Goal: Information Seeking & Learning: Learn about a topic

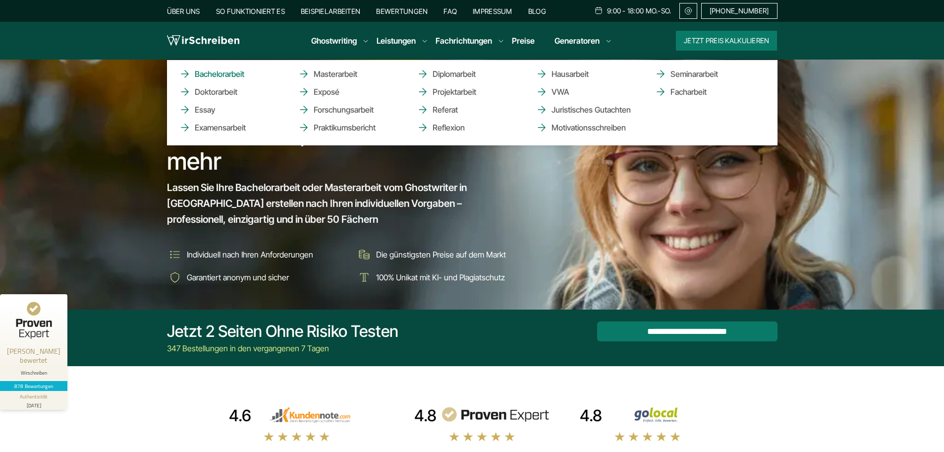
click at [216, 73] on link "Bachelorarbeit" at bounding box center [228, 74] width 99 height 12
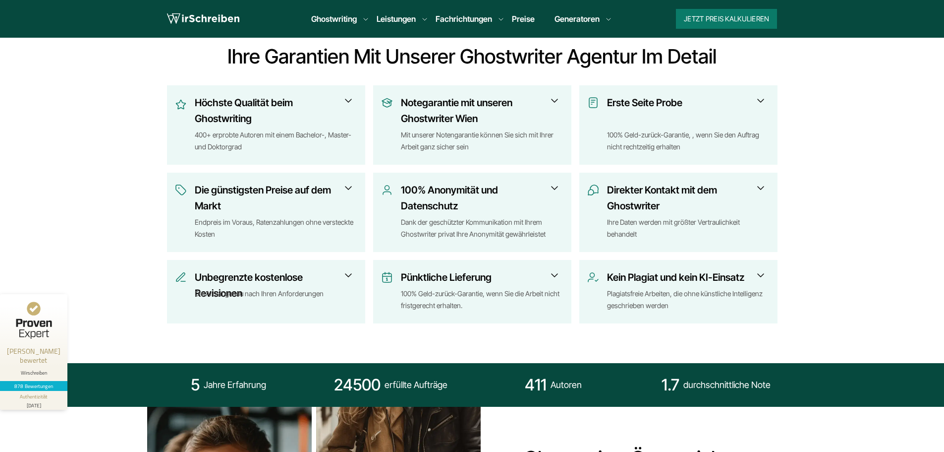
scroll to position [397, 0]
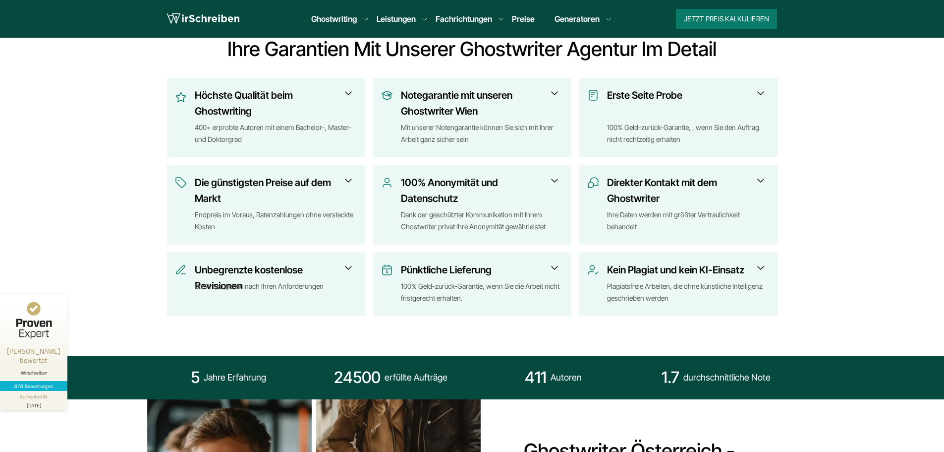
click at [555, 266] on span at bounding box center [555, 268] width 12 height 12
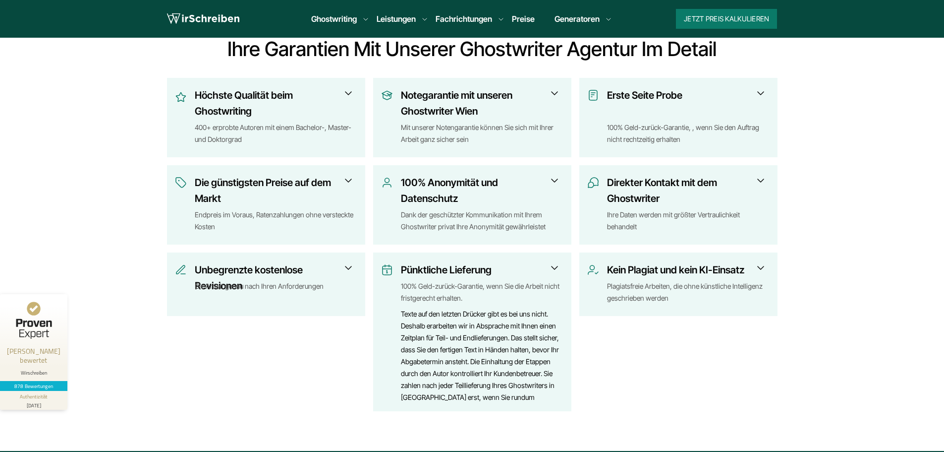
click at [556, 268] on span at bounding box center [555, 268] width 12 height 12
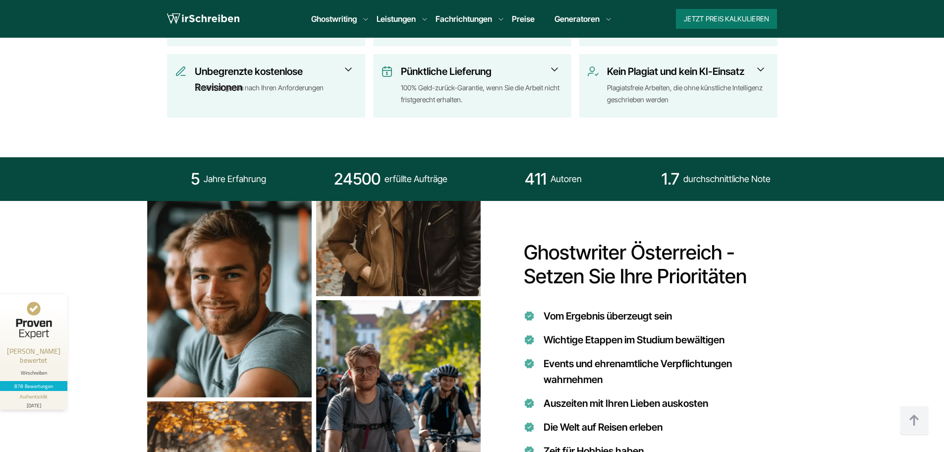
scroll to position [545, 0]
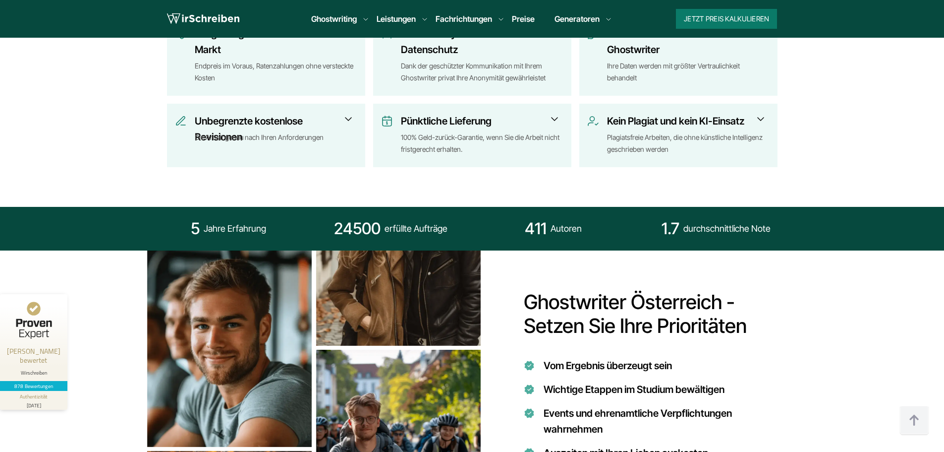
click at [553, 118] on span at bounding box center [555, 119] width 12 height 12
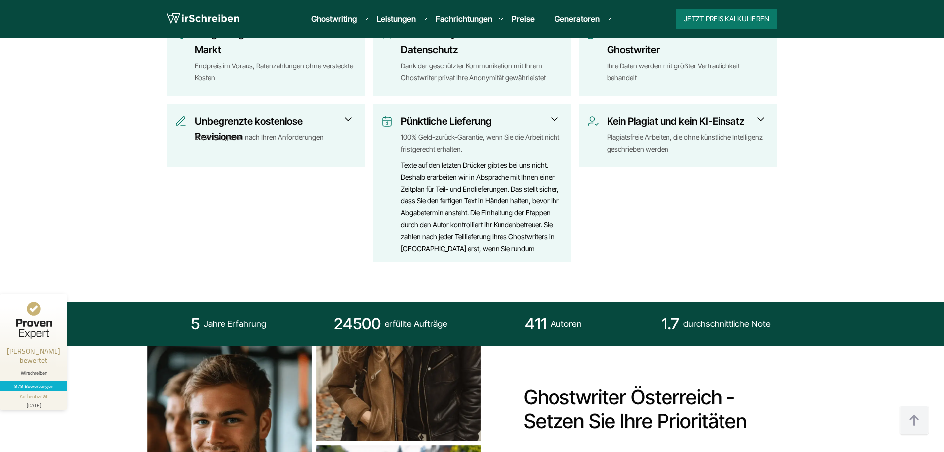
click at [557, 117] on span at bounding box center [555, 119] width 12 height 12
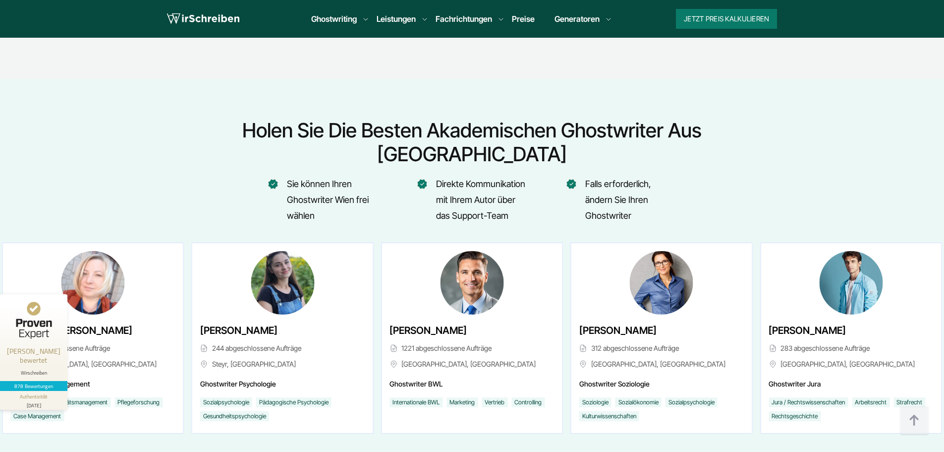
scroll to position [3669, 0]
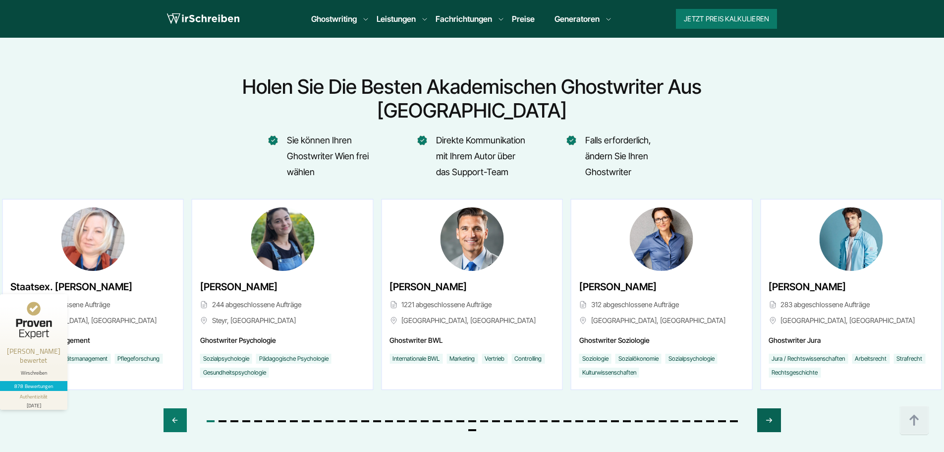
click at [770, 408] on icon "Next slide" at bounding box center [769, 420] width 8 height 24
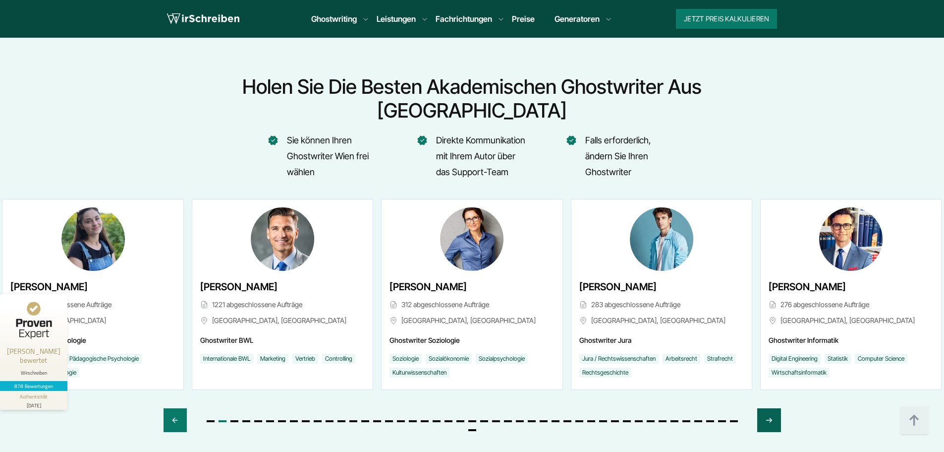
click at [770, 408] on icon "Next slide" at bounding box center [769, 420] width 8 height 24
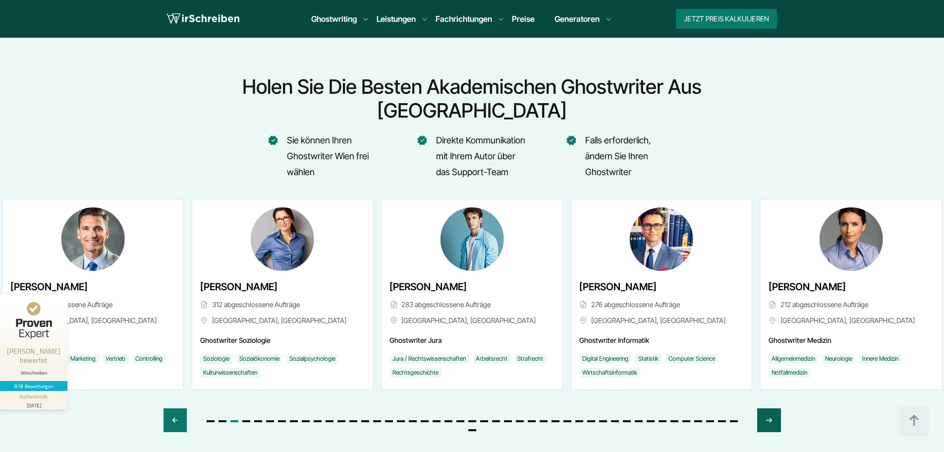
click at [770, 408] on icon "Next slide" at bounding box center [769, 420] width 8 height 24
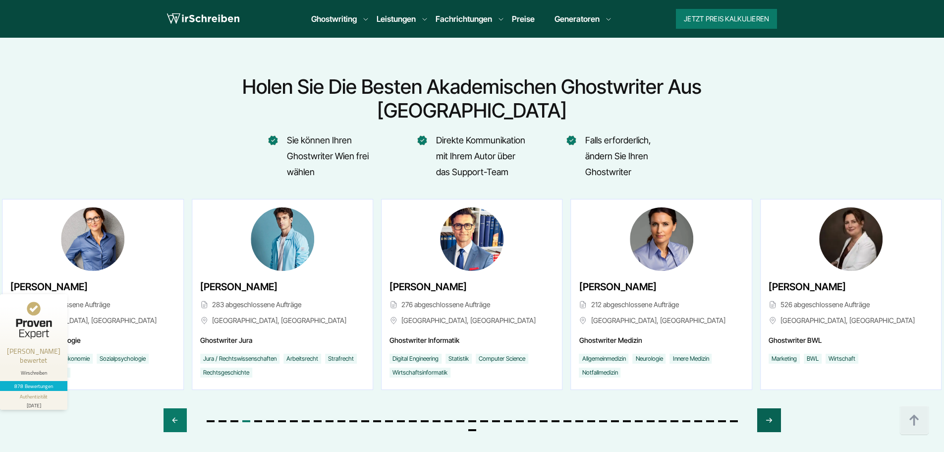
click at [770, 408] on icon "Next slide" at bounding box center [769, 420] width 8 height 24
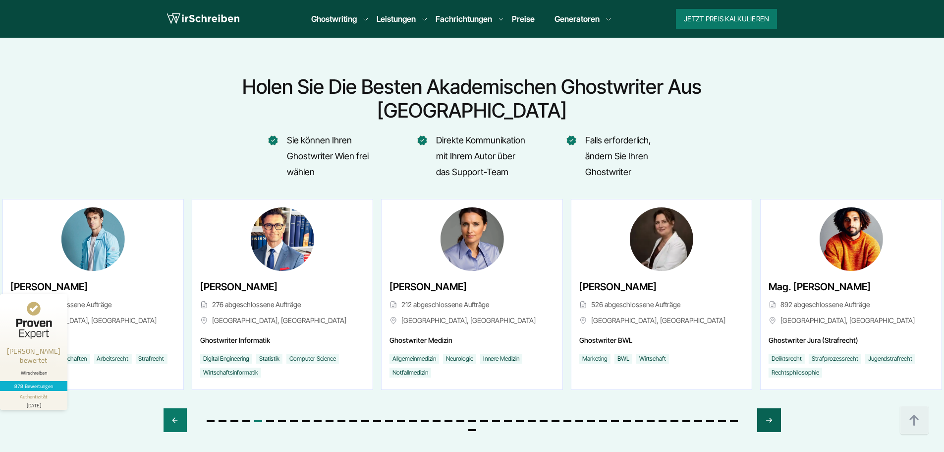
click at [770, 408] on icon "Next slide" at bounding box center [769, 420] width 8 height 24
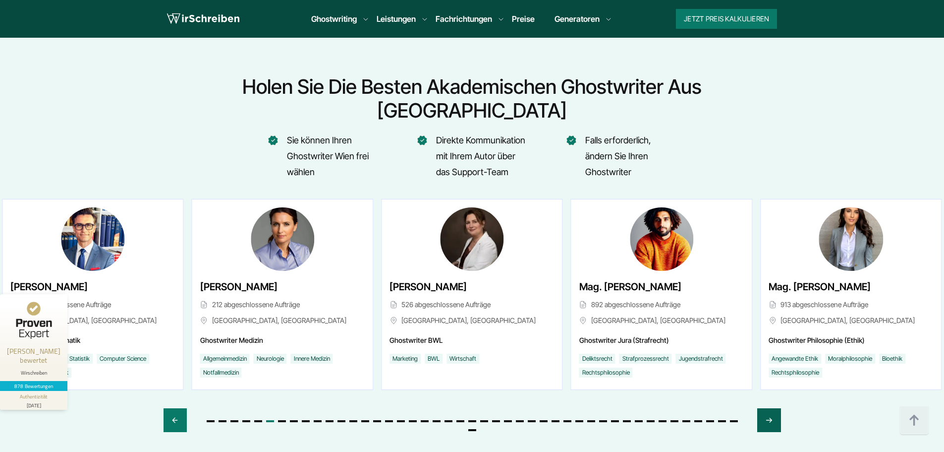
click at [771, 408] on icon "Next slide" at bounding box center [769, 420] width 8 height 24
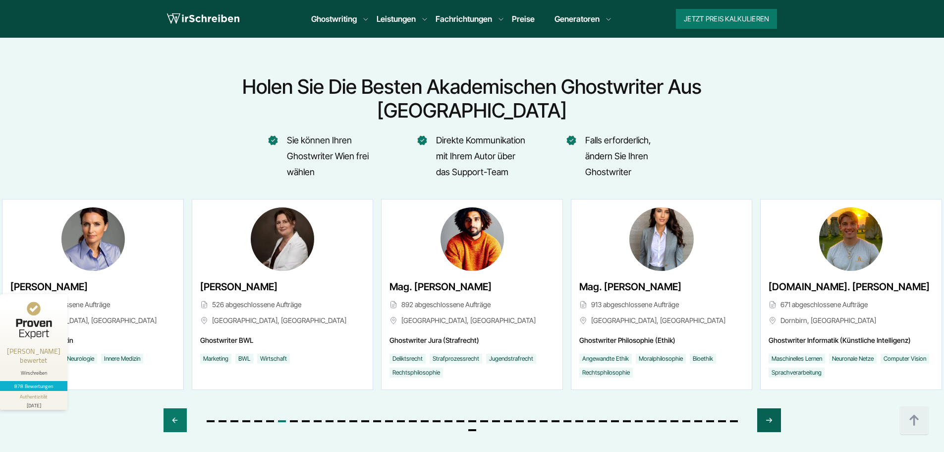
click at [772, 408] on icon "Next slide" at bounding box center [769, 420] width 8 height 24
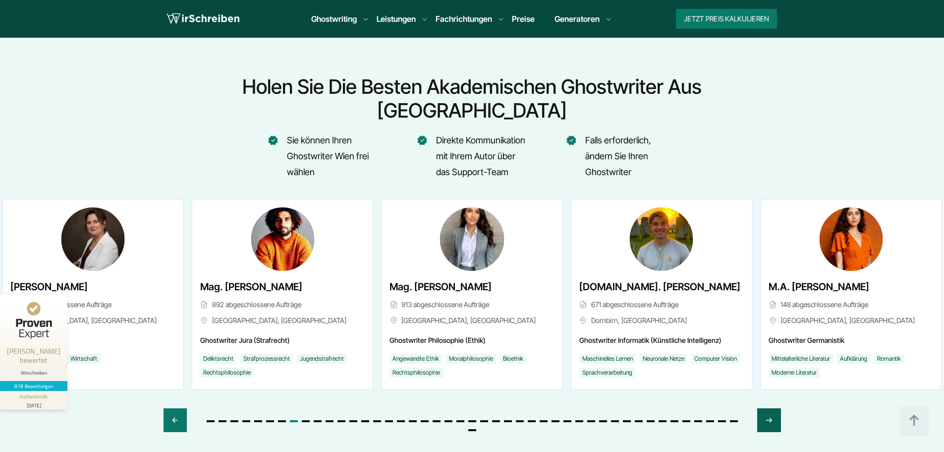
click at [774, 408] on div "Next slide" at bounding box center [769, 420] width 23 height 24
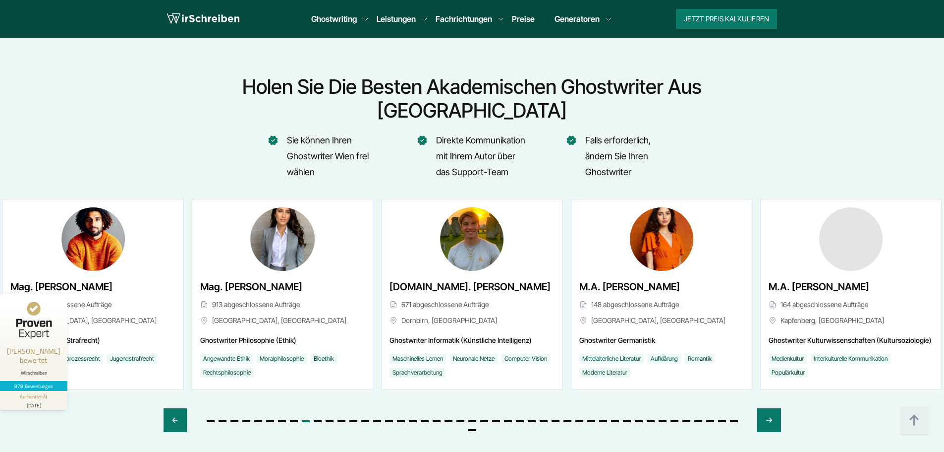
click at [777, 390] on div at bounding box center [473, 413] width 618 height 47
click at [767, 408] on icon "Next slide" at bounding box center [769, 420] width 8 height 24
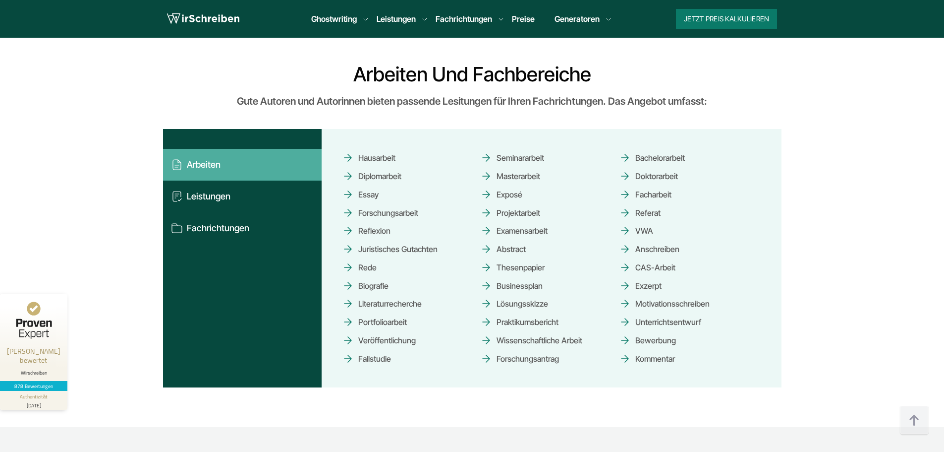
scroll to position [4511, 0]
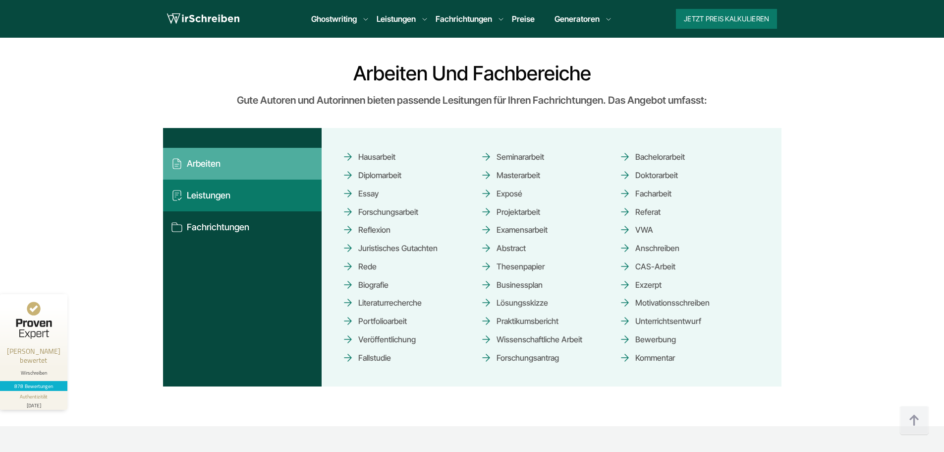
click at [190, 179] on button "Leistungen" at bounding box center [242, 195] width 159 height 32
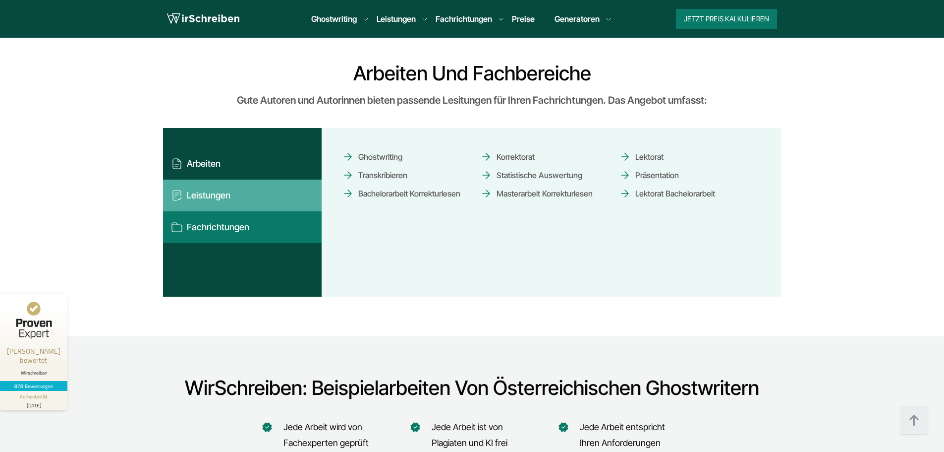
click at [221, 211] on button "Fachrichtungen" at bounding box center [242, 227] width 159 height 32
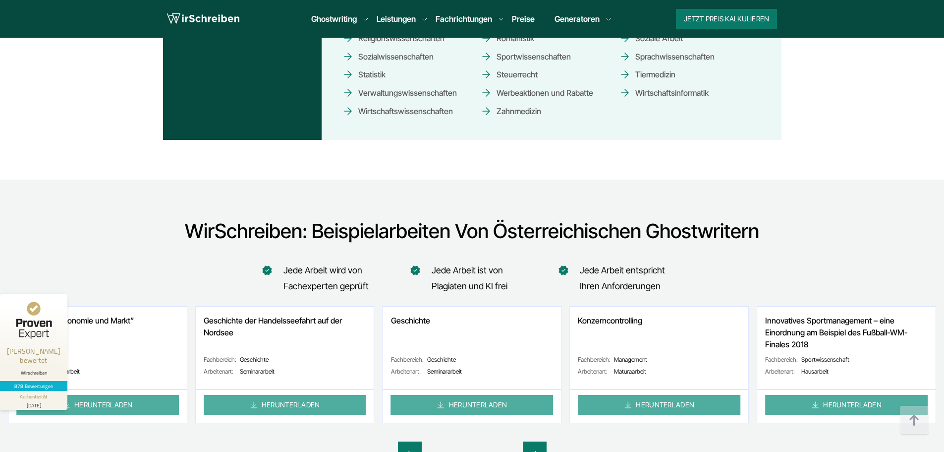
scroll to position [4957, 0]
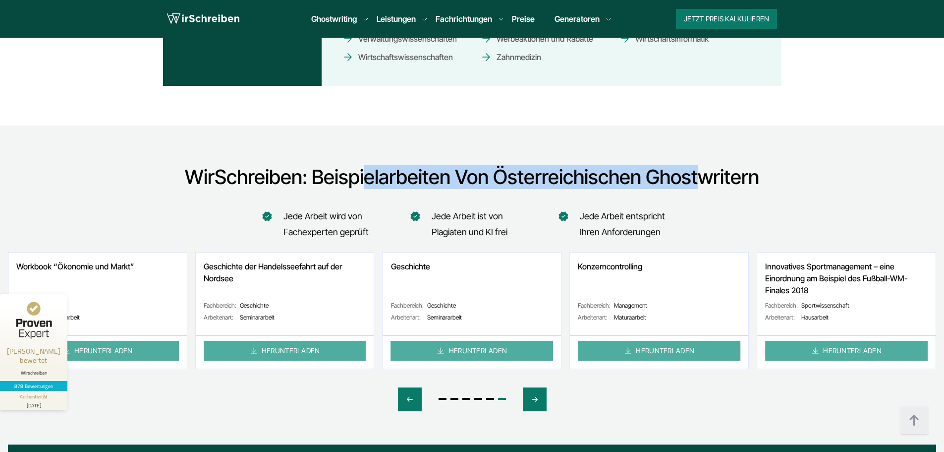
drag, startPoint x: 398, startPoint y: 137, endPoint x: 690, endPoint y: 135, distance: 292.0
click at [686, 165] on h2 "WirSchreiben: Beispielarbeiten von österreichischen Ghostwritern" at bounding box center [472, 177] width 697 height 24
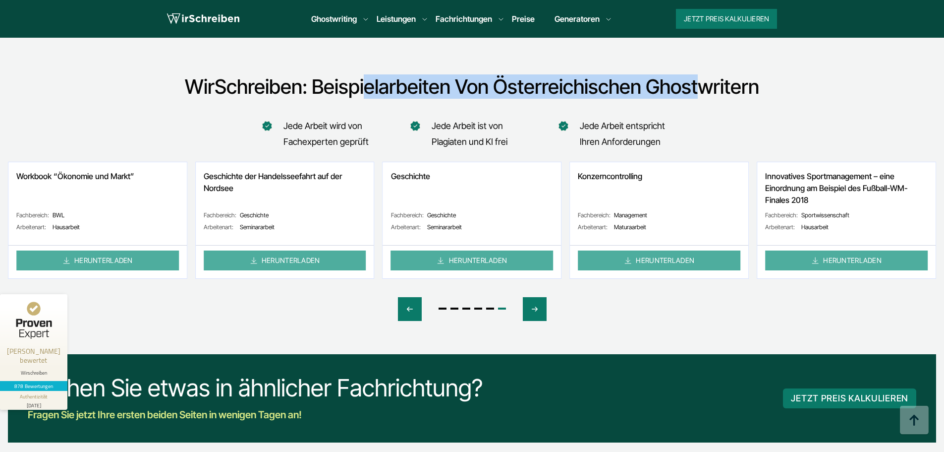
scroll to position [5057, 0]
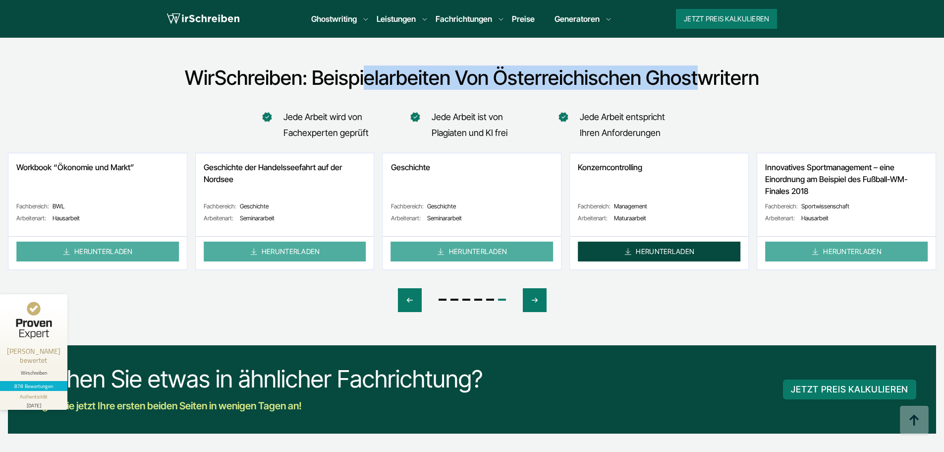
click at [660, 241] on link "HERUNTERLADEN" at bounding box center [659, 251] width 163 height 20
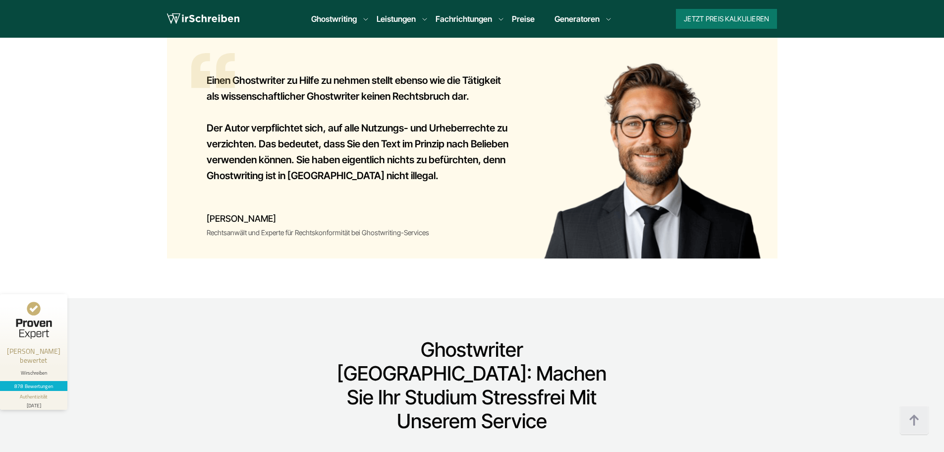
scroll to position [6800, 0]
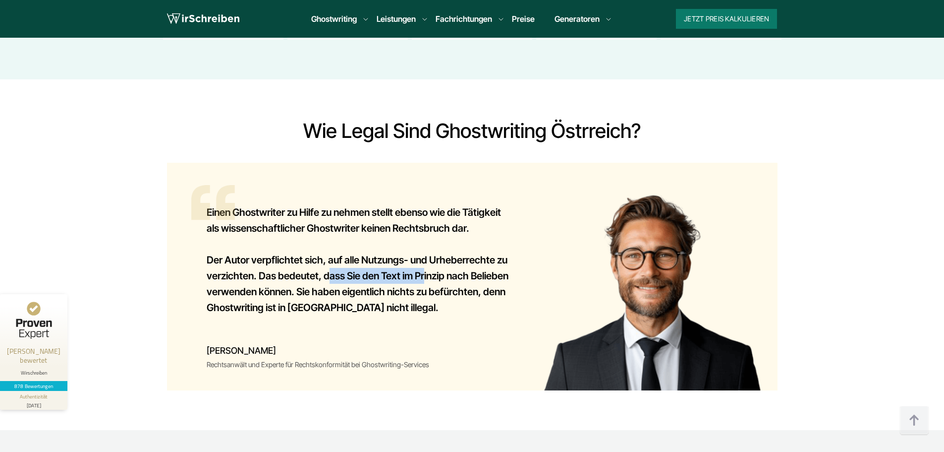
drag, startPoint x: 369, startPoint y: 219, endPoint x: 414, endPoint y: 219, distance: 44.6
click at [414, 252] on p "Der Autor verpflichtet sich, auf alle Nutzungs- und Urheberrechte zu verzichten…" at bounding box center [360, 283] width 307 height 63
drag, startPoint x: 369, startPoint y: 225, endPoint x: 459, endPoint y: 226, distance: 89.7
click at [459, 252] on p "Der Autor verpflichtet sich, auf alle Nutzungs- und Urheberrechte zu verzichten…" at bounding box center [360, 283] width 307 height 63
drag, startPoint x: 292, startPoint y: 241, endPoint x: 360, endPoint y: 241, distance: 67.9
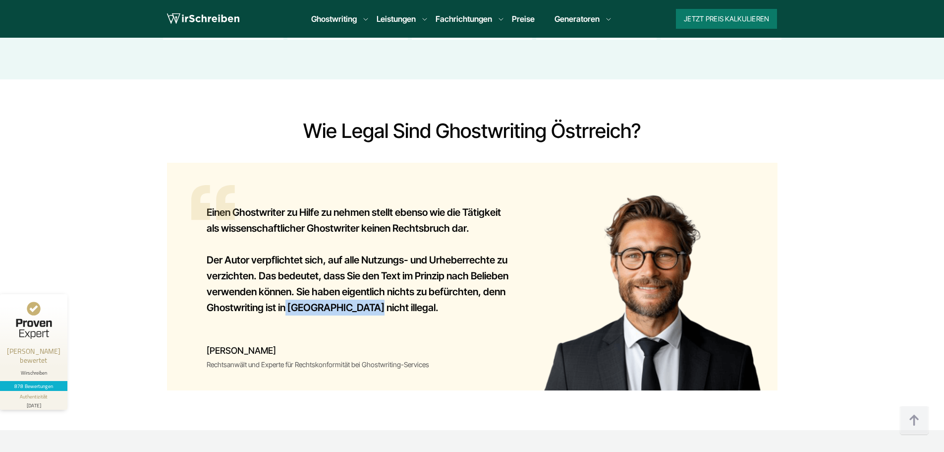
click at [360, 252] on p "Der Autor verpflichtet sich, auf alle Nutzungs- und Urheberrechte zu verzichten…" at bounding box center [360, 283] width 307 height 63
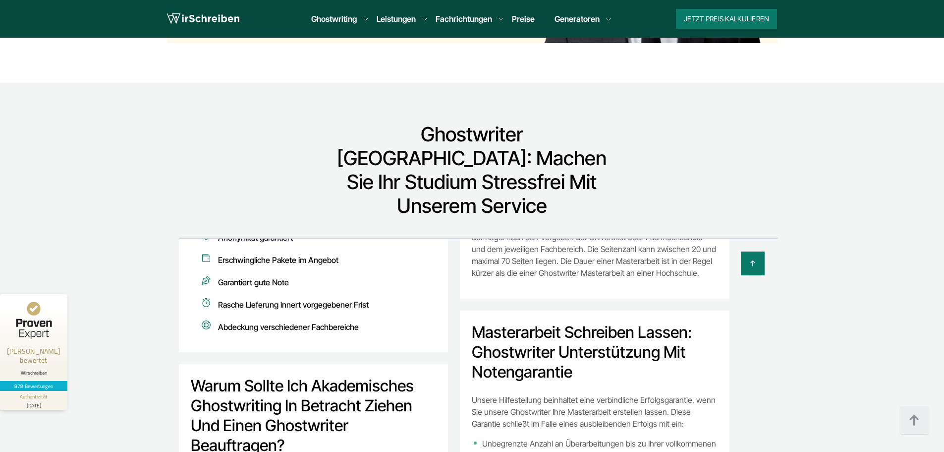
scroll to position [1537, 0]
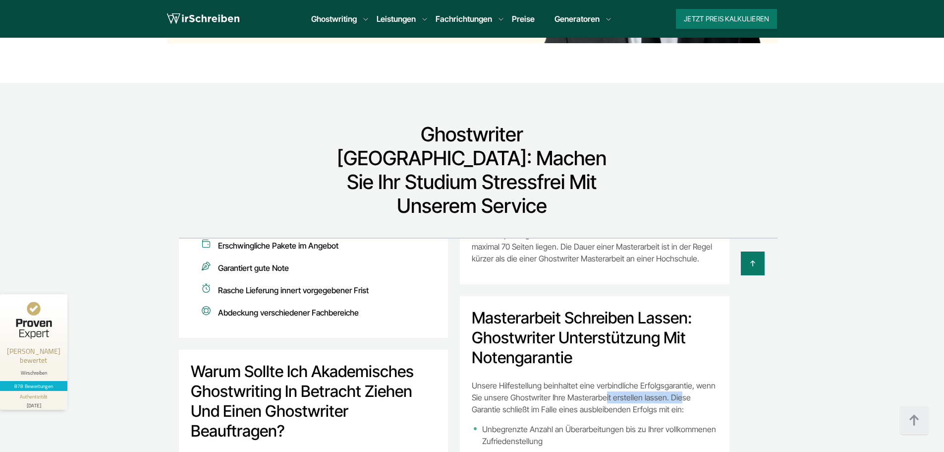
click at [653, 379] on p "Unsere Hilfestellung beinhaltet eine verbindliche Erfolgsgarantie, wenn Sie uns…" at bounding box center [595, 397] width 246 height 36
drag, startPoint x: 541, startPoint y: 268, endPoint x: 606, endPoint y: 268, distance: 64.4
click at [606, 379] on p "Unsere Hilfestellung beinhaltet eine verbindliche Erfolgsgarantie, wenn Sie uns…" at bounding box center [595, 397] width 246 height 36
drag, startPoint x: 586, startPoint y: 287, endPoint x: 651, endPoint y: 288, distance: 64.4
click at [651, 423] on li "Unbegrenzte Anzahl an Überarbeitungen bis zu Ihrer vollkommenen Zufriedenstellu…" at bounding box center [595, 435] width 246 height 24
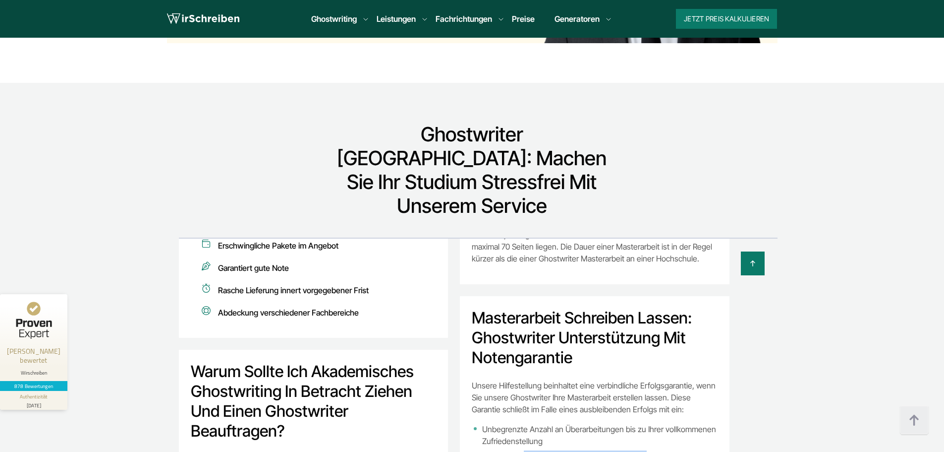
drag, startPoint x: 537, startPoint y: 314, endPoint x: 632, endPoint y: 318, distance: 95.2
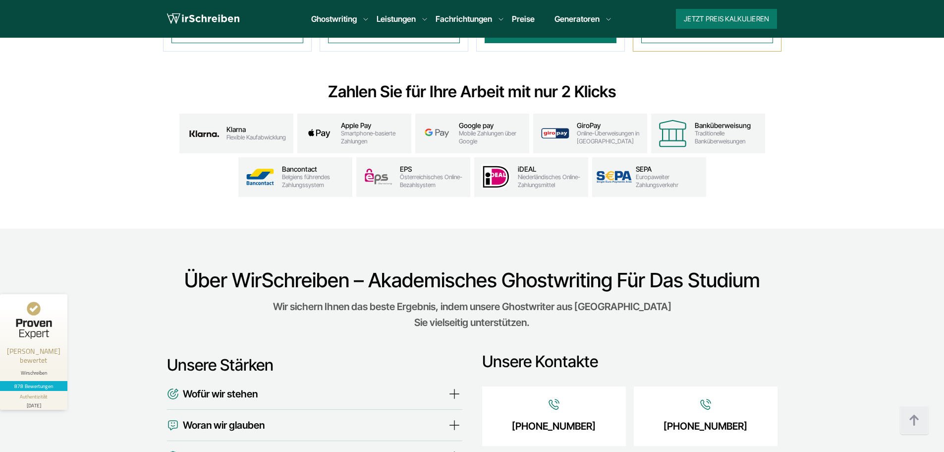
scroll to position [2685, 0]
